Goal: Task Accomplishment & Management: Use online tool/utility

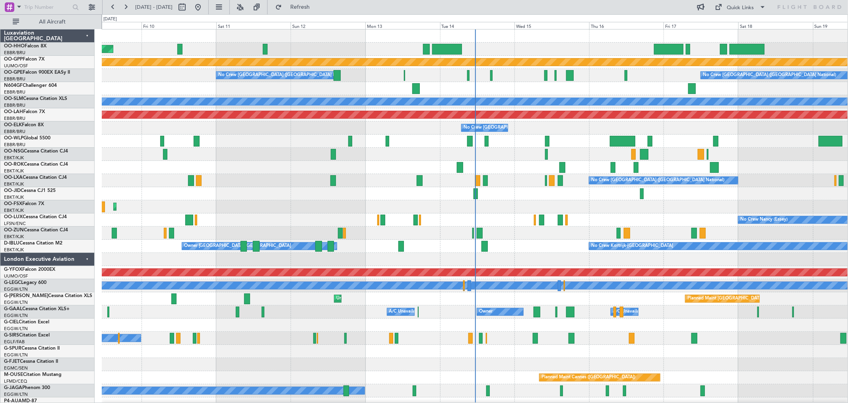
click at [470, 89] on div "Planned Maint Geneva (Cointrin) Grounded [GEOGRAPHIC_DATA] No Crew [GEOGRAPHIC_…" at bounding box center [475, 370] width 746 height 683
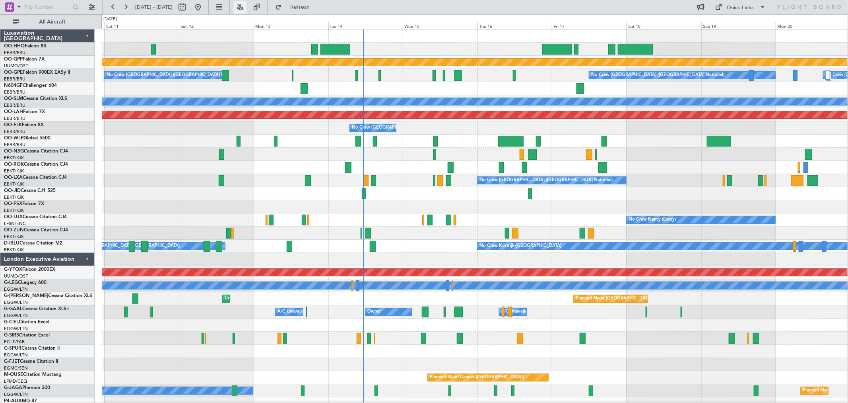
click at [247, 6] on button at bounding box center [240, 7] width 13 height 13
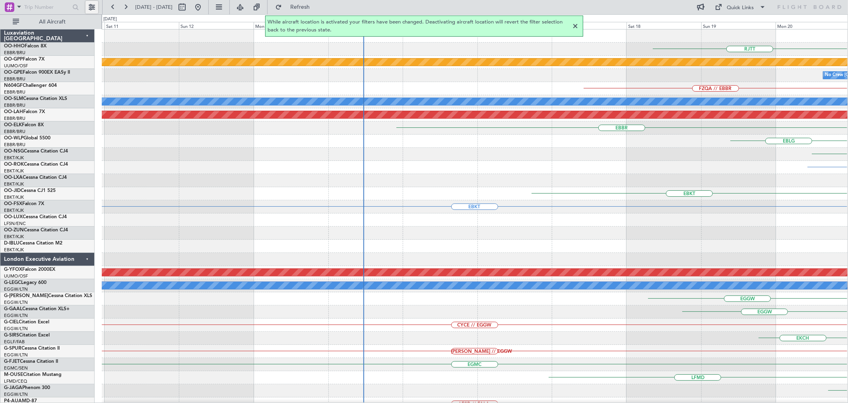
click at [91, 8] on button at bounding box center [92, 7] width 13 height 13
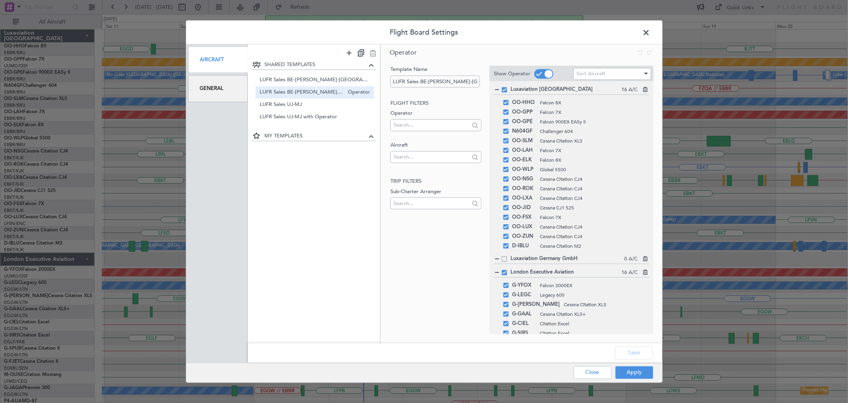
click at [504, 89] on span at bounding box center [504, 89] width 5 height 5
click at [508, 87] on input "checkbox" at bounding box center [508, 87] width 0 height 0
drag, startPoint x: 503, startPoint y: 270, endPoint x: 515, endPoint y: 271, distance: 12.0
click at [504, 270] on span at bounding box center [504, 272] width 5 height 5
click at [508, 270] on input "checkbox" at bounding box center [508, 270] width 0 height 0
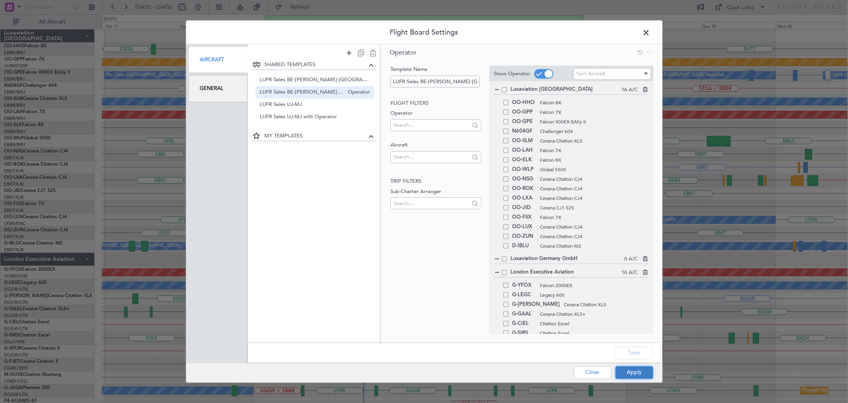
click at [638, 372] on button "Apply" at bounding box center [635, 372] width 38 height 13
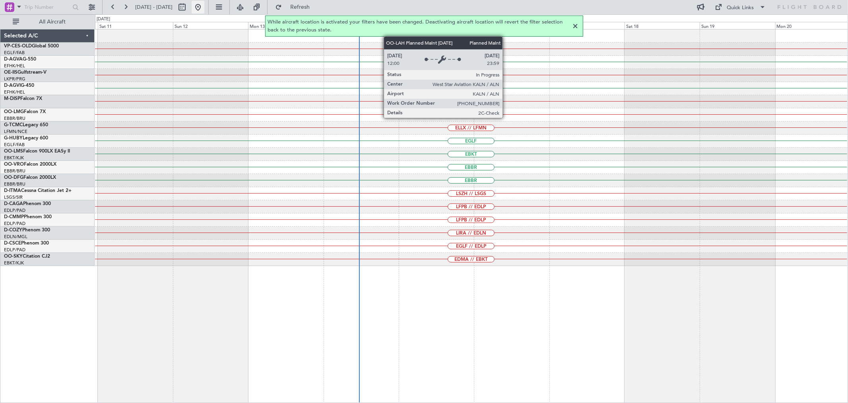
click at [204, 5] on button at bounding box center [198, 7] width 13 height 13
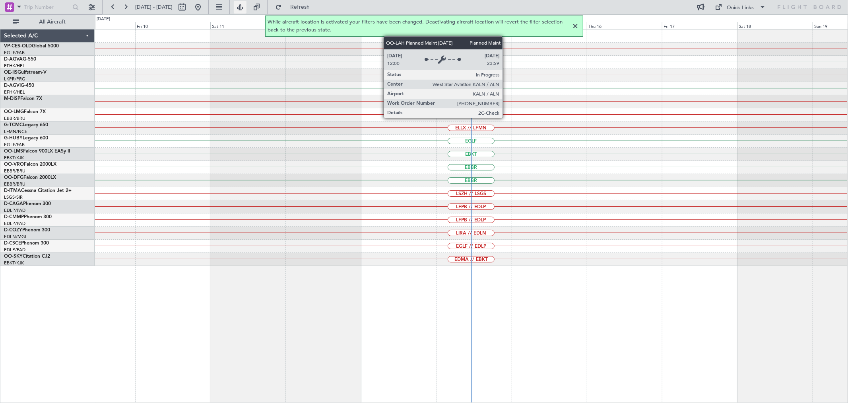
click at [247, 10] on button at bounding box center [240, 7] width 13 height 13
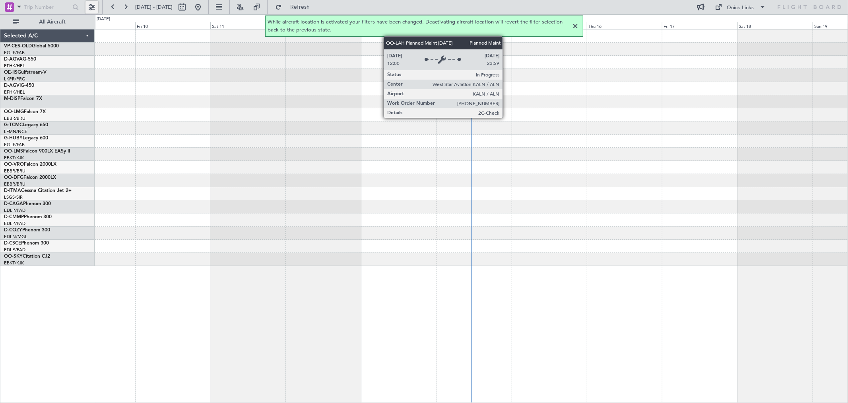
click at [98, 5] on button at bounding box center [92, 7] width 13 height 13
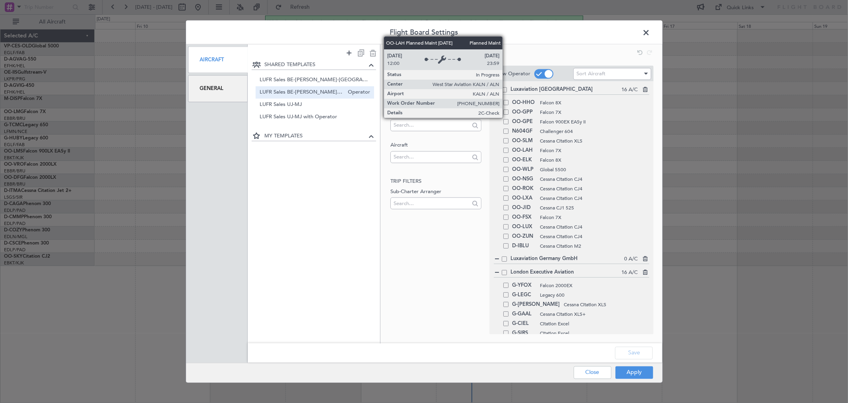
click at [637, 120] on span "Falcon 900EX EASy II" at bounding box center [594, 121] width 109 height 7
click at [528, 39] on header "Flight Board Settings" at bounding box center [424, 33] width 477 height 24
click at [456, 156] on input "text" at bounding box center [432, 157] width 76 height 12
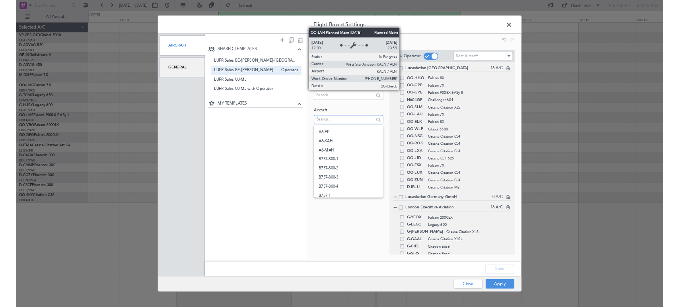
scroll to position [84, 0]
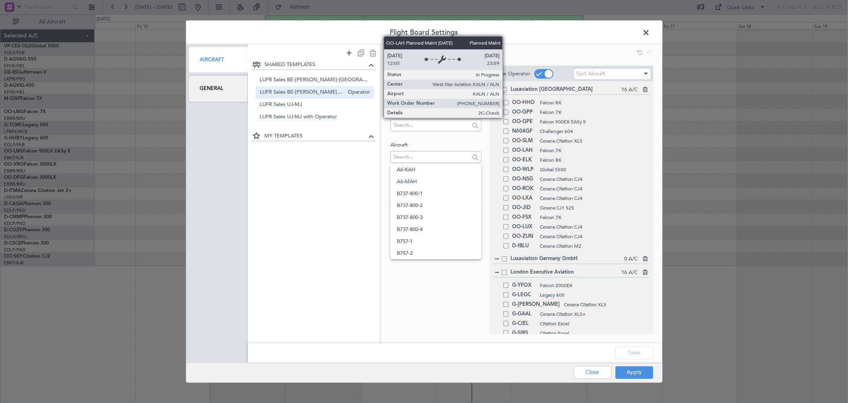
click at [488, 169] on fb-operator-template-tree "Show Operator Sort Aircraft Luxaviation [GEOGRAPHIC_DATA] 16 A/C OO-HHO Falcon …" at bounding box center [568, 192] width 172 height 253
click at [466, 134] on fb-operator-template-lookups "Flight filters Operator Aircraft Trip filters Sub-Charter Arranger" at bounding box center [436, 155] width 91 height 113
drag, startPoint x: 535, startPoint y: 40, endPoint x: 635, endPoint y: 43, distance: 100.7
click at [535, 40] on header "Flight Board Settings" at bounding box center [424, 33] width 477 height 24
click at [357, 152] on div "SHARED TEMPLATES LUFR Sales BE-[PERSON_NAME]-UK Operator LUFR Sales BE-[PERSON_…" at bounding box center [314, 196] width 132 height 272
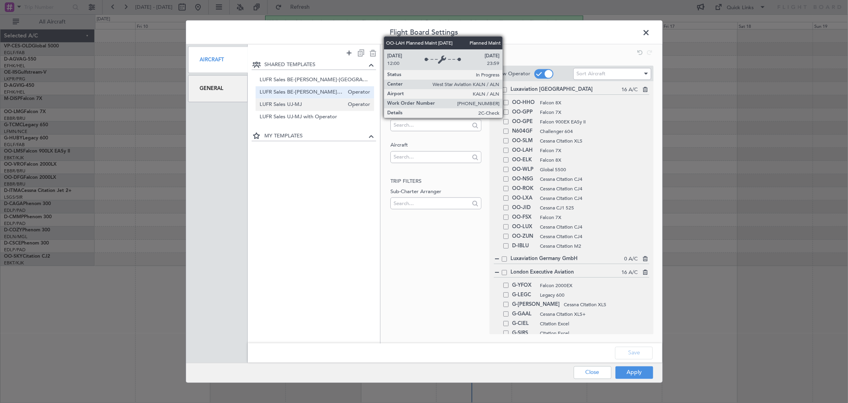
click at [316, 101] on span "LUFR Sales UJ-MJ" at bounding box center [302, 105] width 84 height 8
type input "LUFR Sales UJ-MJ"
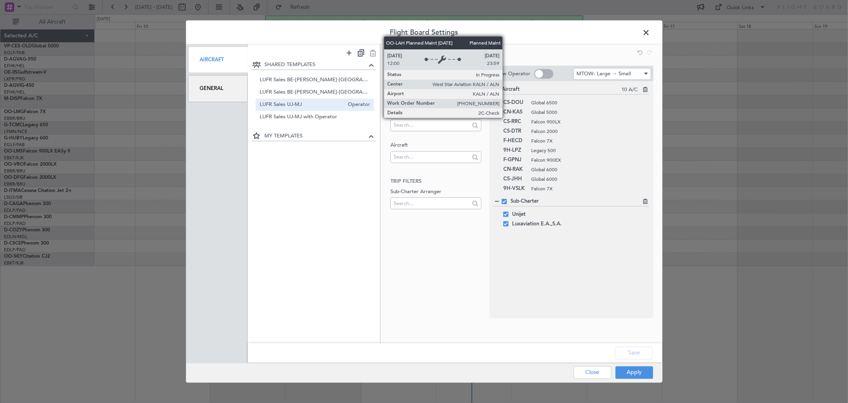
click at [580, 46] on h1 "Operator" at bounding box center [522, 53] width 282 height 16
click at [653, 376] on button "Apply" at bounding box center [635, 372] width 38 height 13
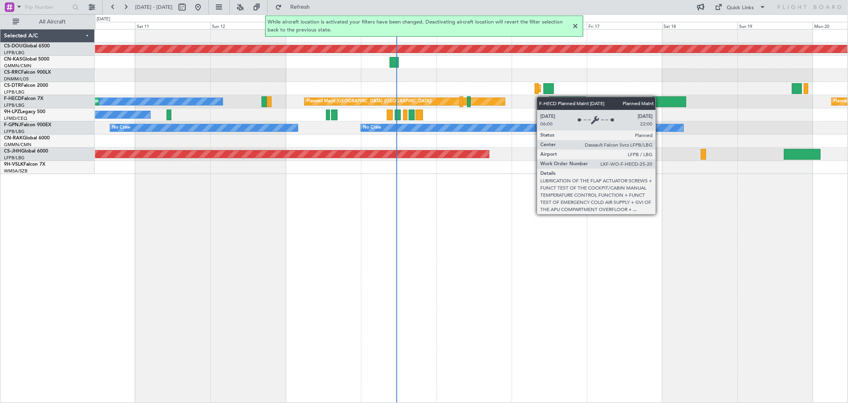
click at [498, 101] on div "Planned Maint London ([GEOGRAPHIC_DATA]) Planned Maint [GEOGRAPHIC_DATA] ([PERS…" at bounding box center [471, 101] width 753 height 144
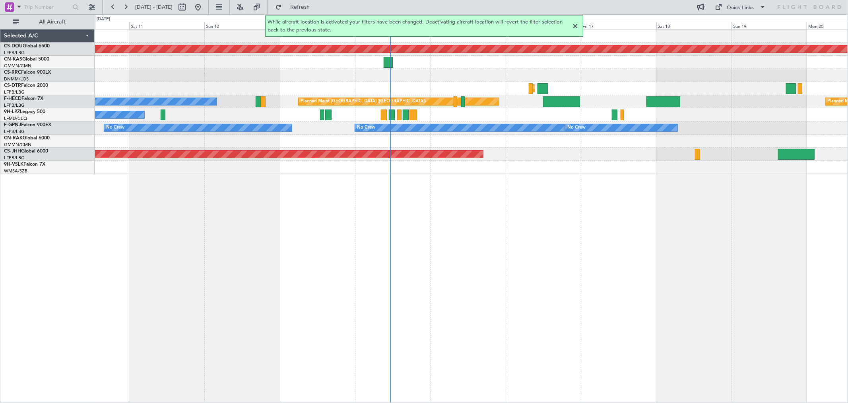
click at [467, 92] on div "Planned Maint Sofia" at bounding box center [471, 88] width 753 height 13
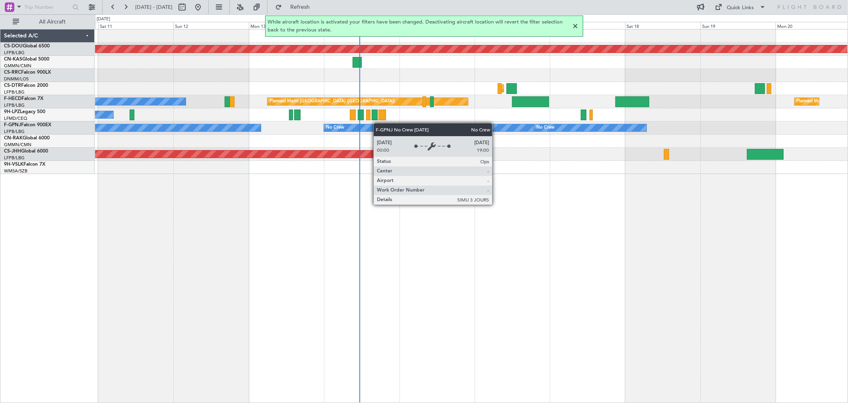
click at [380, 125] on div "Planned Maint London ([GEOGRAPHIC_DATA]) Planned Maint [GEOGRAPHIC_DATA] ([PERS…" at bounding box center [471, 101] width 753 height 144
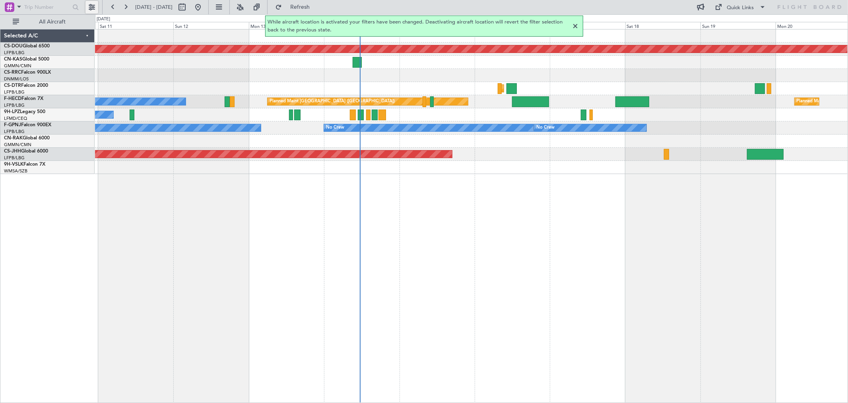
click at [96, 6] on button at bounding box center [92, 7] width 13 height 13
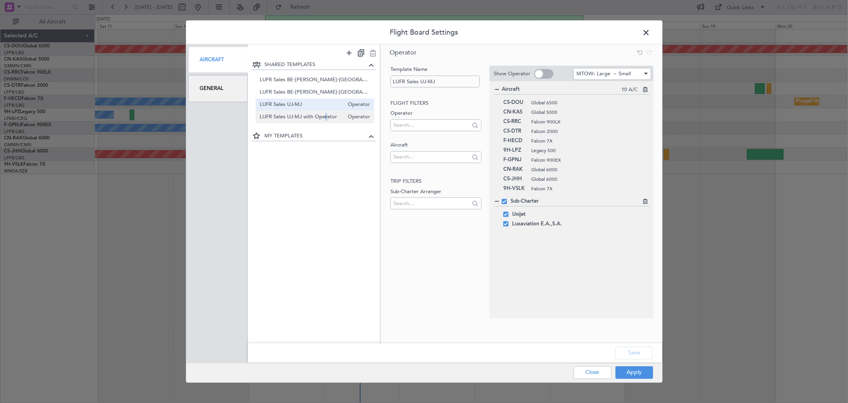
click at [324, 115] on span "LUFR Sales UJ-MJ with Operator" at bounding box center [302, 117] width 84 height 8
type input "LUFR Sales UJ-MJ with Operator"
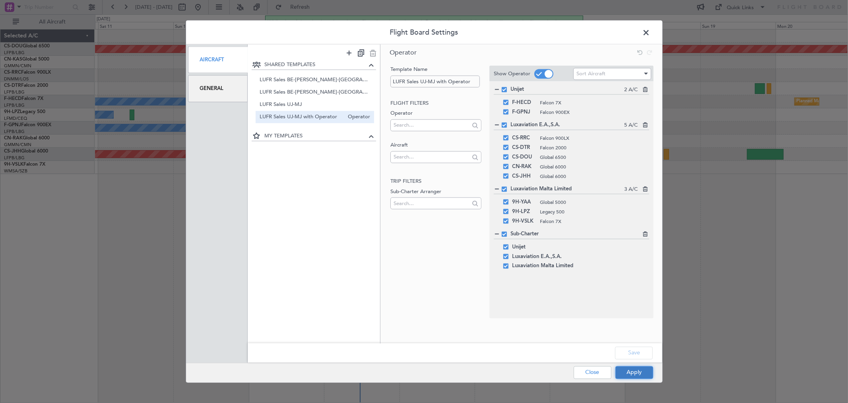
click at [633, 371] on button "Apply" at bounding box center [635, 372] width 38 height 13
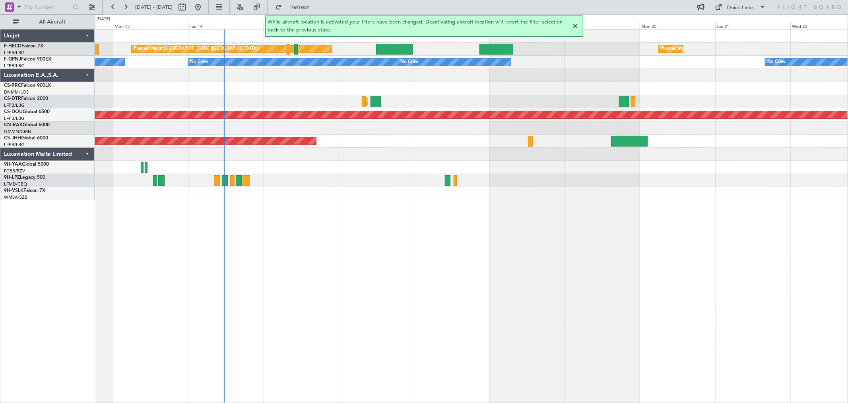
click at [302, 185] on div "No Crew" at bounding box center [471, 180] width 753 height 13
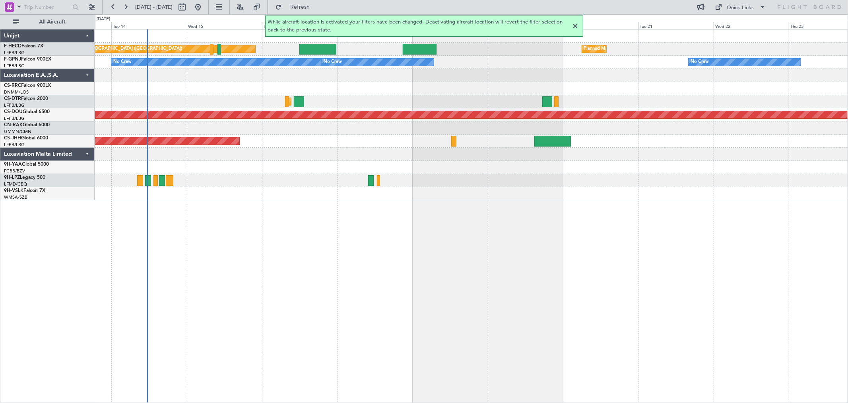
click at [406, 177] on div at bounding box center [471, 180] width 753 height 13
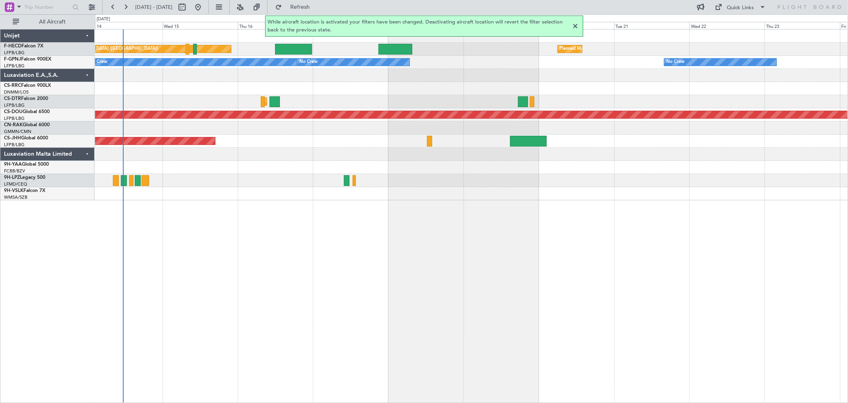
click at [430, 177] on div "Planned Maint [GEOGRAPHIC_DATA] ([GEOGRAPHIC_DATA]) Planned Maint [GEOGRAPHIC_D…" at bounding box center [471, 114] width 753 height 171
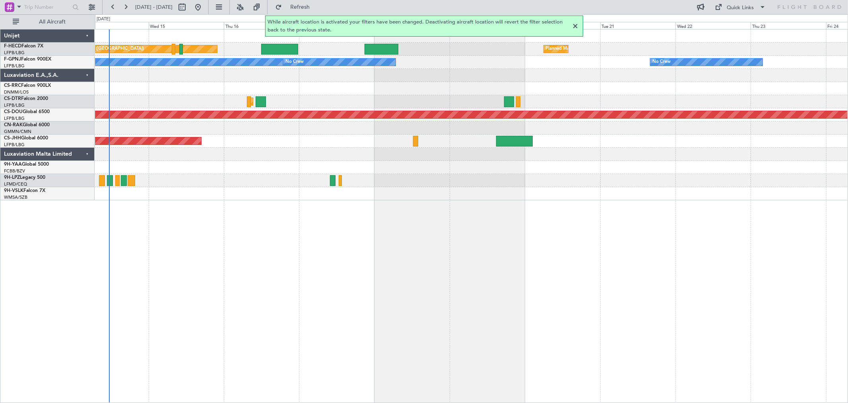
click at [184, 131] on div at bounding box center [471, 127] width 753 height 13
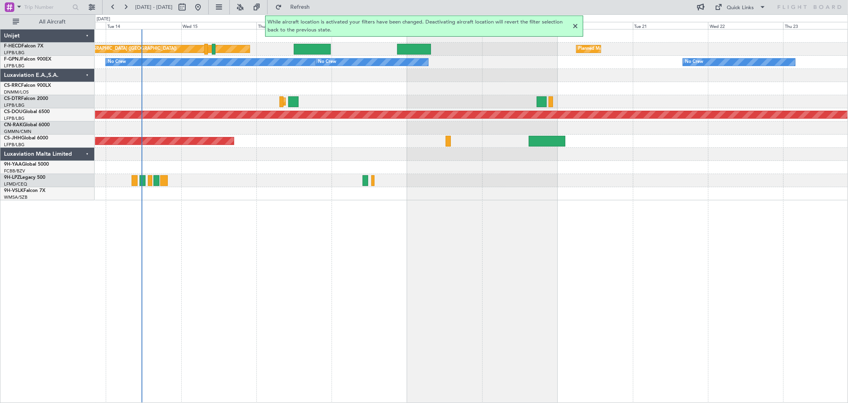
click at [412, 107] on div "Planned Maint Sofia" at bounding box center [471, 101] width 753 height 13
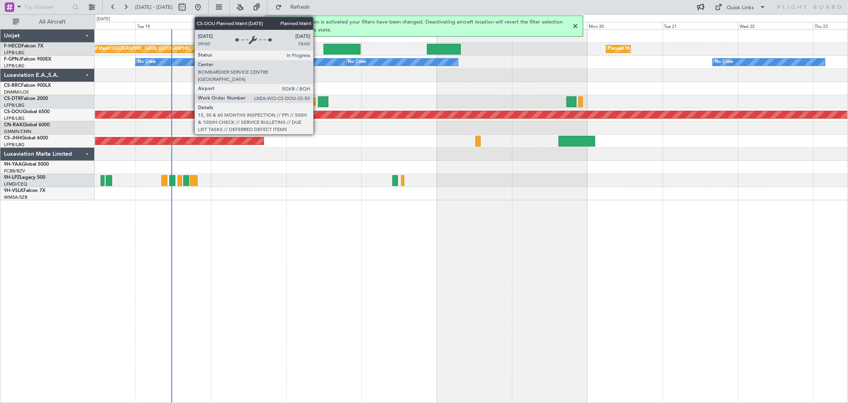
click at [369, 111] on div "Planned Maint London ([GEOGRAPHIC_DATA])" at bounding box center [471, 114] width 2257 height 7
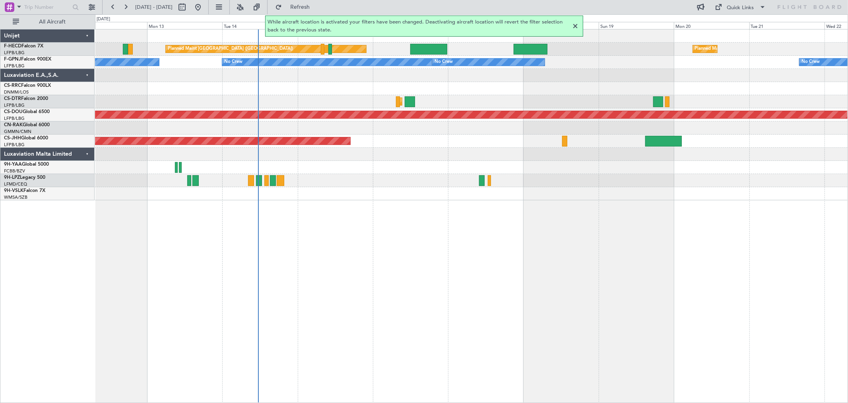
click at [408, 91] on div "Planned Maint [GEOGRAPHIC_DATA] ([GEOGRAPHIC_DATA]) Planned Maint [GEOGRAPHIC_D…" at bounding box center [471, 114] width 753 height 171
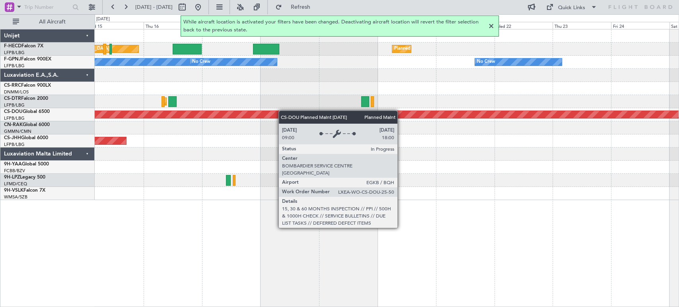
click at [258, 84] on div "Planned Maint [GEOGRAPHIC_DATA] ([GEOGRAPHIC_DATA]) Planned Maint [GEOGRAPHIC_D…" at bounding box center [387, 114] width 584 height 171
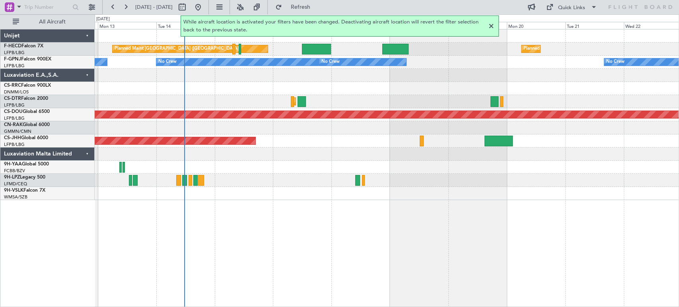
click at [322, 87] on div at bounding box center [387, 88] width 584 height 13
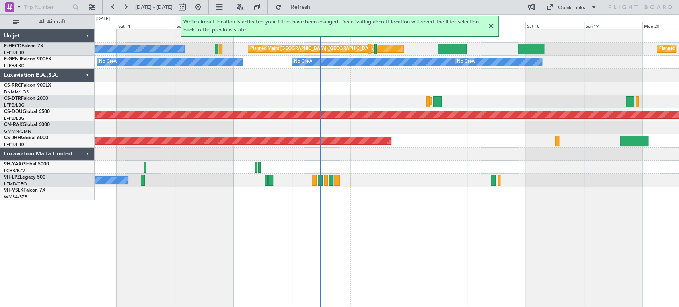
click at [279, 102] on div "Planned Maint [GEOGRAPHIC_DATA] ([GEOGRAPHIC_DATA]) Planned Maint [GEOGRAPHIC_D…" at bounding box center [387, 114] width 584 height 171
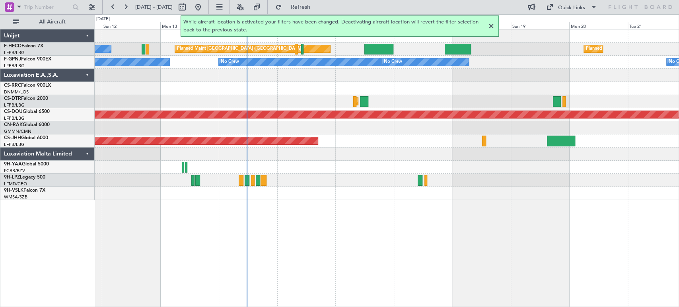
click at [240, 104] on div "Planned Maint [GEOGRAPHIC_DATA] ([GEOGRAPHIC_DATA]) Planned Maint [GEOGRAPHIC_D…" at bounding box center [387, 114] width 584 height 171
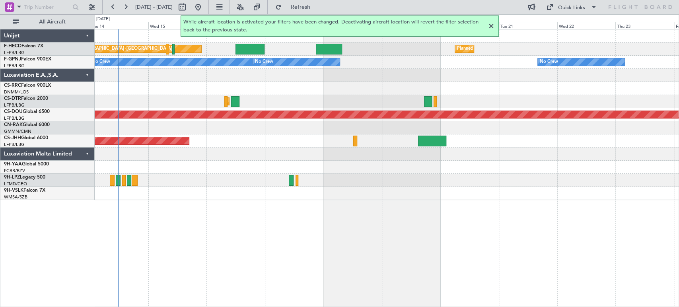
click at [318, 103] on div "Planned Maint [GEOGRAPHIC_DATA] ([GEOGRAPHIC_DATA]) Planned Maint [GEOGRAPHIC_D…" at bounding box center [387, 114] width 584 height 171
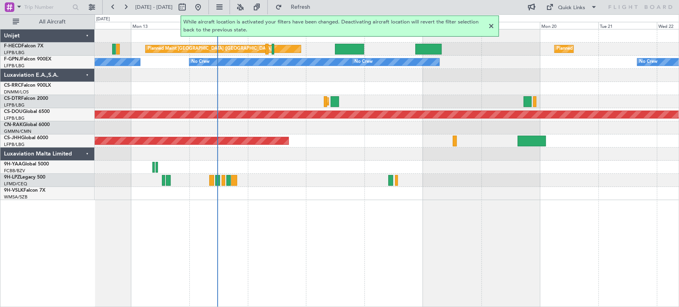
click at [290, 101] on div "Planned Maint Sofia" at bounding box center [387, 101] width 584 height 13
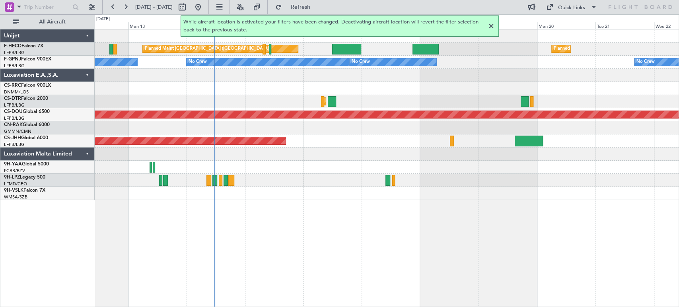
click at [224, 110] on div "Planned Maint [GEOGRAPHIC_DATA] ([GEOGRAPHIC_DATA]) Planned Maint [GEOGRAPHIC_D…" at bounding box center [387, 114] width 584 height 171
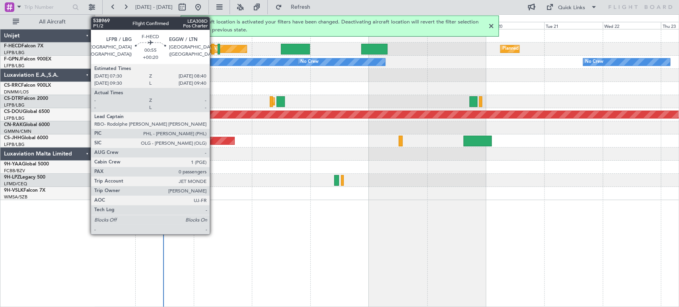
click at [213, 46] on div at bounding box center [212, 49] width 3 height 11
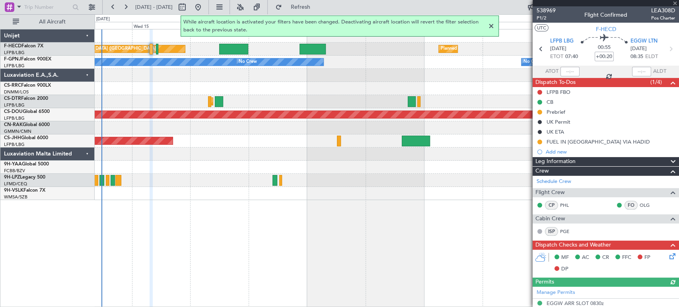
click at [184, 68] on div "Planned Maint [GEOGRAPHIC_DATA] ([GEOGRAPHIC_DATA]) Planned Maint [GEOGRAPHIC_D…" at bounding box center [387, 114] width 584 height 171
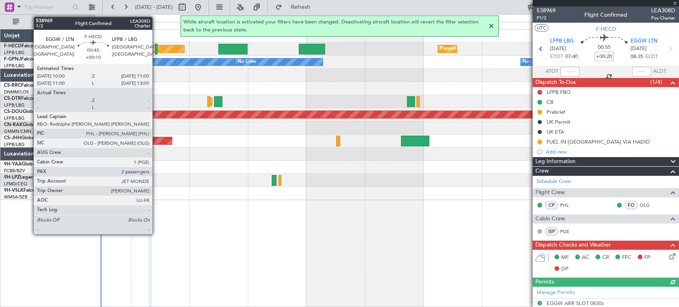
click at [156, 46] on div at bounding box center [156, 49] width 3 height 11
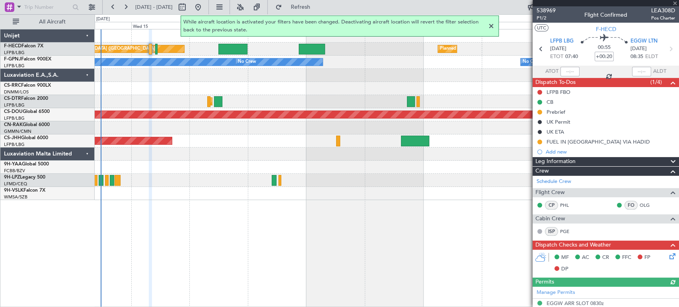
type input "+00:10"
type input "2"
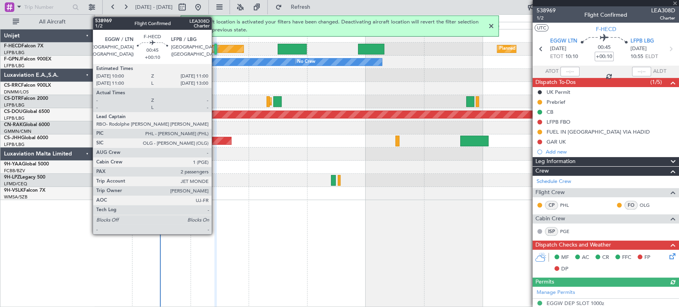
click at [213, 49] on div "Planned Maint [GEOGRAPHIC_DATA] ([GEOGRAPHIC_DATA])" at bounding box center [165, 48] width 155 height 7
click at [215, 49] on div at bounding box center [215, 49] width 3 height 11
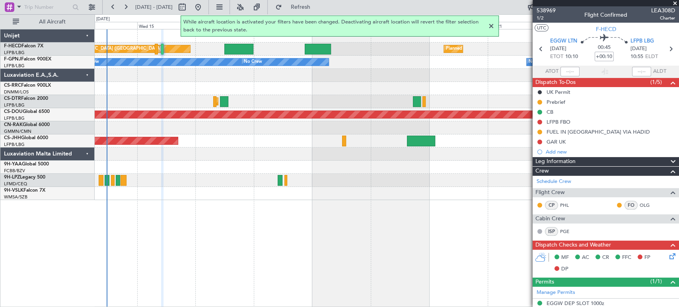
click at [305, 101] on div "Planned Maint [GEOGRAPHIC_DATA] ([GEOGRAPHIC_DATA]) Planned Maint [GEOGRAPHIC_D…" at bounding box center [387, 114] width 584 height 171
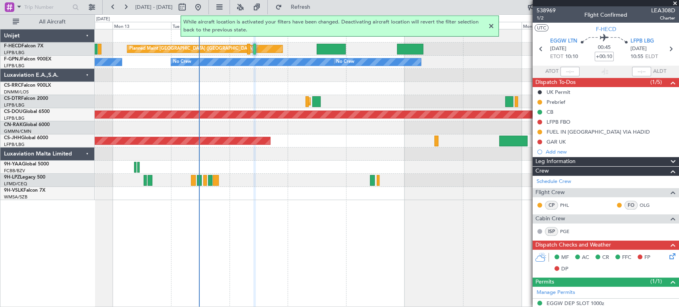
click at [245, 99] on div "Planned Maint Sofia" at bounding box center [387, 101] width 584 height 13
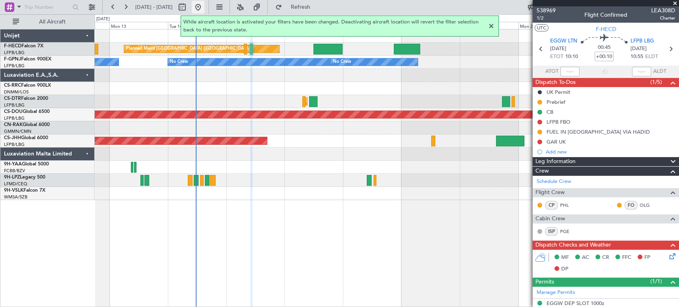
click at [204, 10] on button at bounding box center [198, 7] width 13 height 13
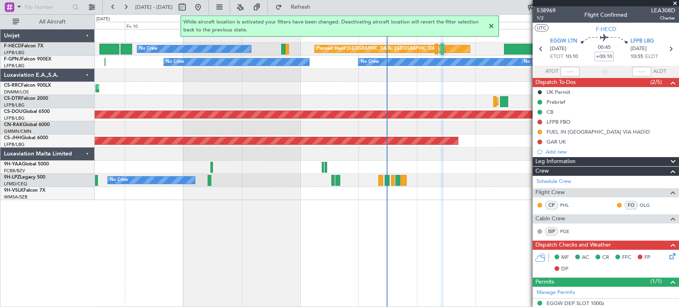
click at [220, 87] on div "Planned Maint Lagos ([PERSON_NAME])" at bounding box center [387, 88] width 584 height 13
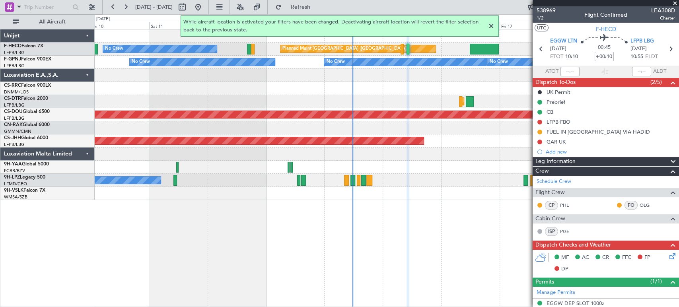
click at [257, 85] on div "Planned Maint Lagos ([PERSON_NAME])" at bounding box center [387, 88] width 584 height 13
